Goal: Navigation & Orientation: Find specific page/section

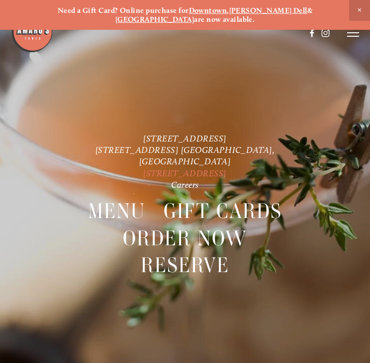
click at [177, 168] on link "[STREET_ADDRESS]" at bounding box center [185, 173] width 84 height 10
click at [350, 32] on icon at bounding box center [353, 32] width 12 height 9
click at [231, 33] on span "Visit" at bounding box center [238, 32] width 14 height 8
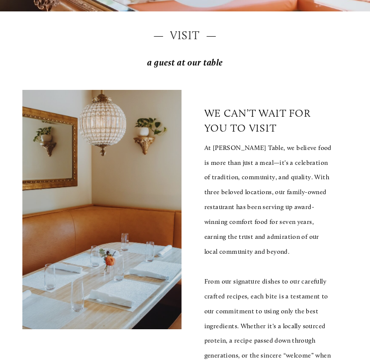
scroll to position [392, 0]
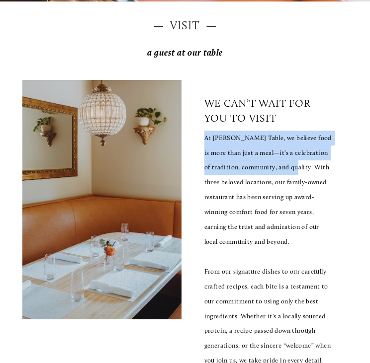
drag, startPoint x: 204, startPoint y: 128, endPoint x: 303, endPoint y: 165, distance: 105.9
click at [303, 165] on p "At [PERSON_NAME] Table, we believe food is more than just a meal—it's a celebra…" at bounding box center [268, 190] width 128 height 119
drag, startPoint x: 303, startPoint y: 165, endPoint x: 263, endPoint y: 145, distance: 44.7
copy p "At [PERSON_NAME] Table, we believe food is more than just a meal—it's a celebra…"
